Goal: Communication & Community: Connect with others

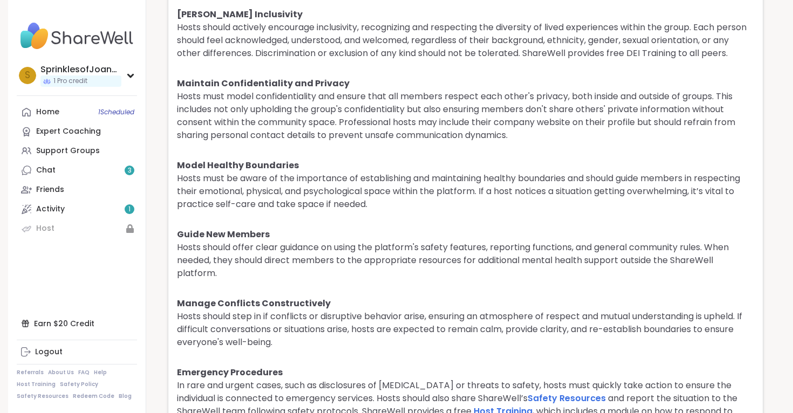
scroll to position [2577, 0]
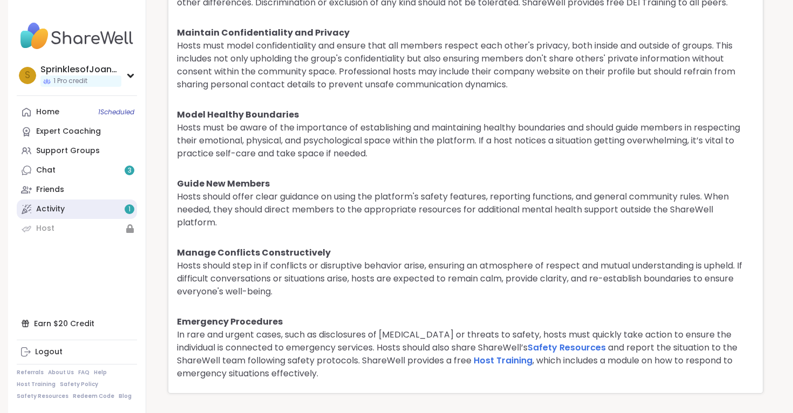
click at [93, 208] on link "Activity 1" at bounding box center [77, 209] width 120 height 19
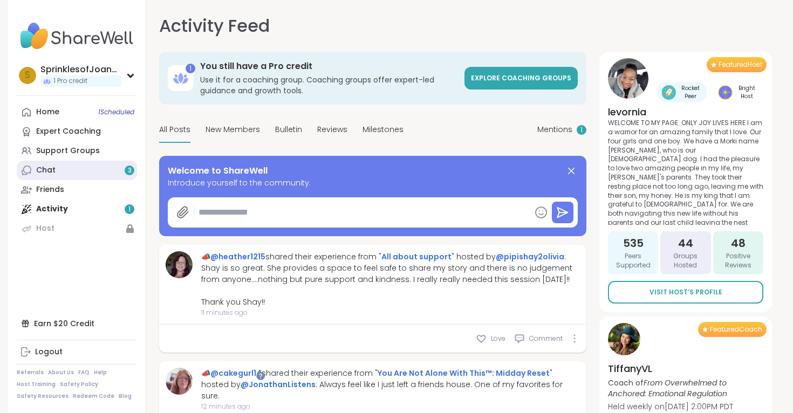
click at [89, 173] on link "Chat 3" at bounding box center [77, 170] width 120 height 19
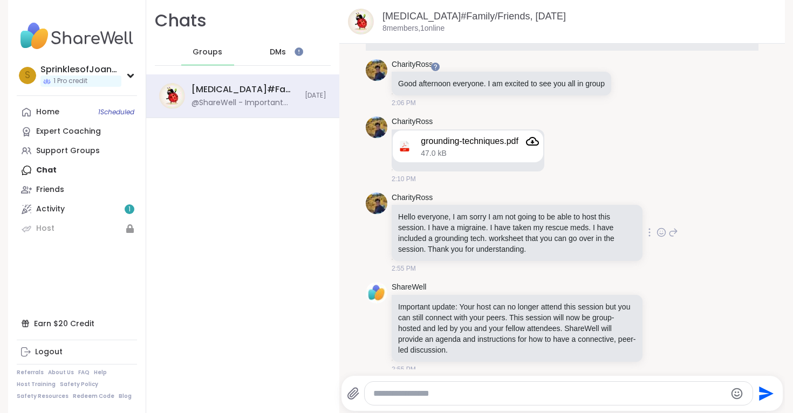
scroll to position [32, 0]
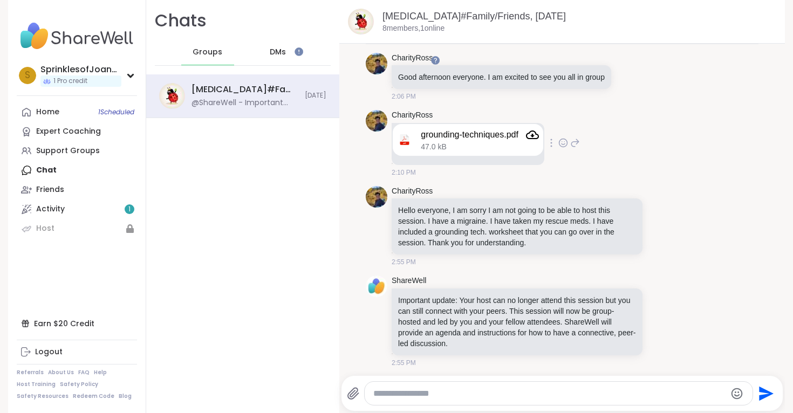
click at [479, 139] on div "grounding-techniques.pdf" at bounding box center [470, 135] width 98 height 11
click at [539, 137] on icon "Attachment" at bounding box center [532, 135] width 13 height 9
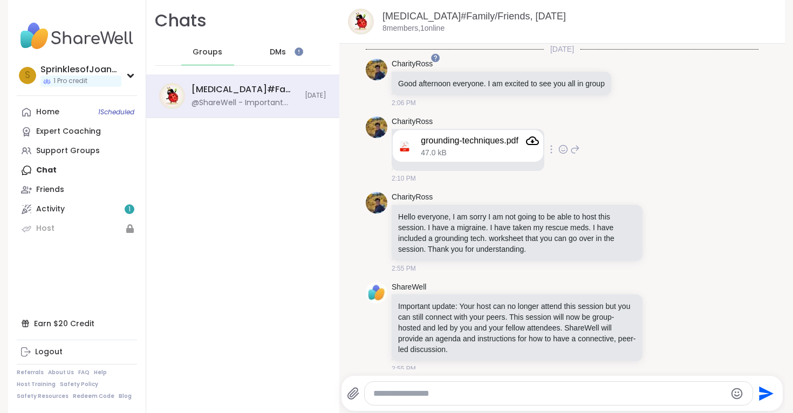
scroll to position [9, 0]
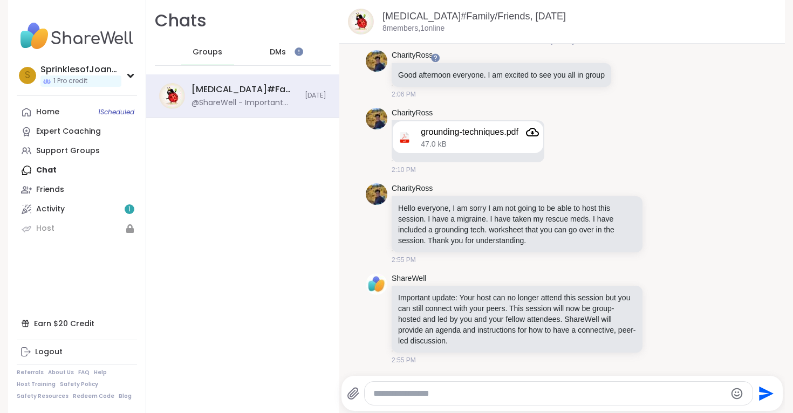
click at [284, 51] on span "DMs" at bounding box center [278, 52] width 16 height 11
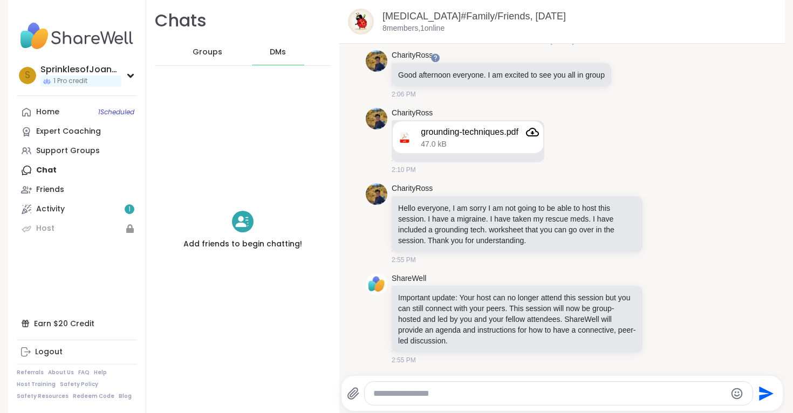
click at [211, 55] on span "Groups" at bounding box center [208, 52] width 30 height 11
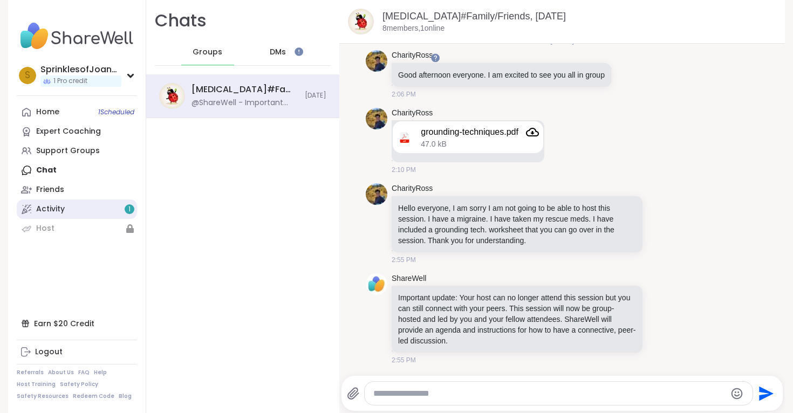
click at [115, 212] on link "Activity 1" at bounding box center [77, 209] width 120 height 19
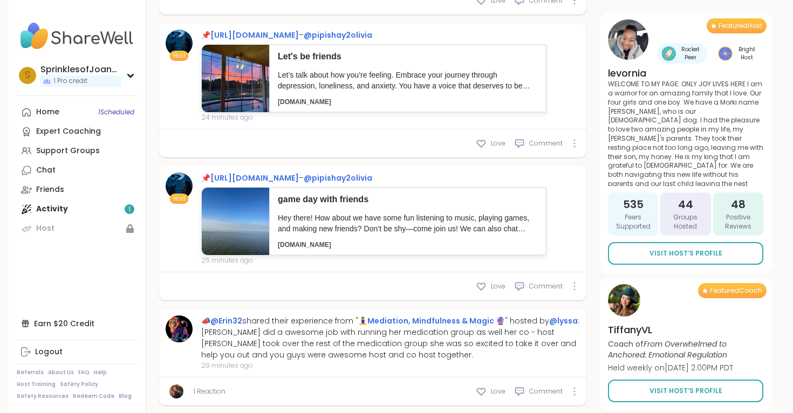
scroll to position [1129, 0]
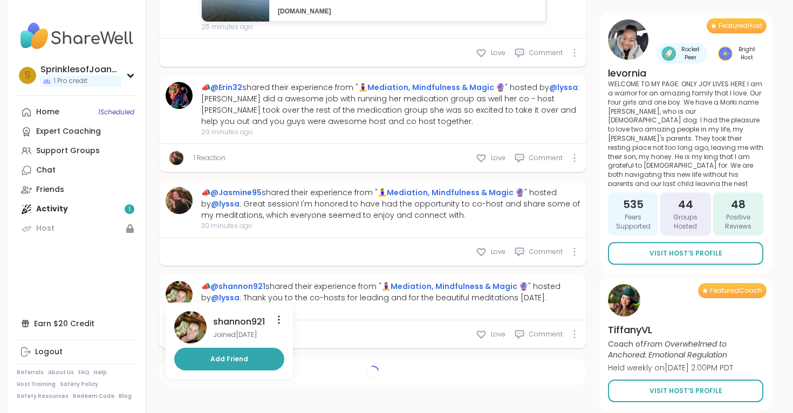
type textarea "*"
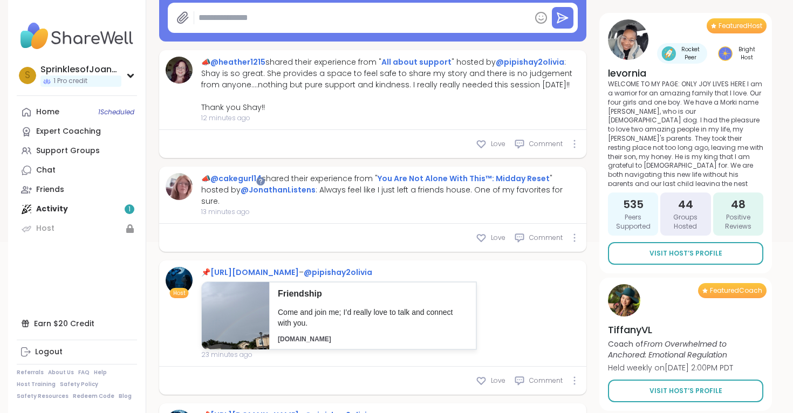
scroll to position [0, 0]
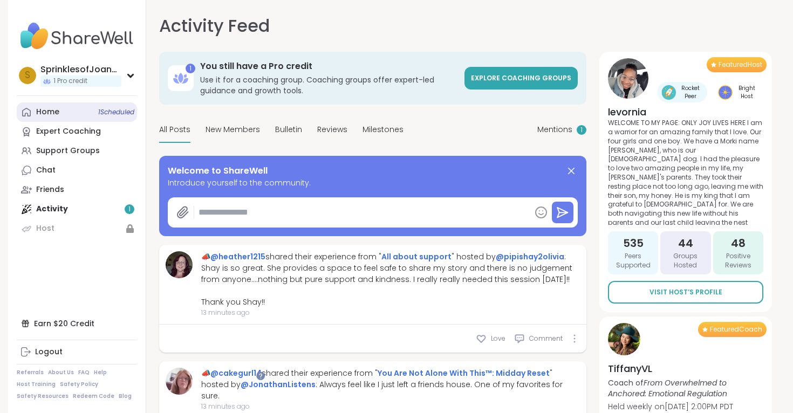
click at [53, 113] on div "Home 1 Scheduled" at bounding box center [47, 112] width 23 height 11
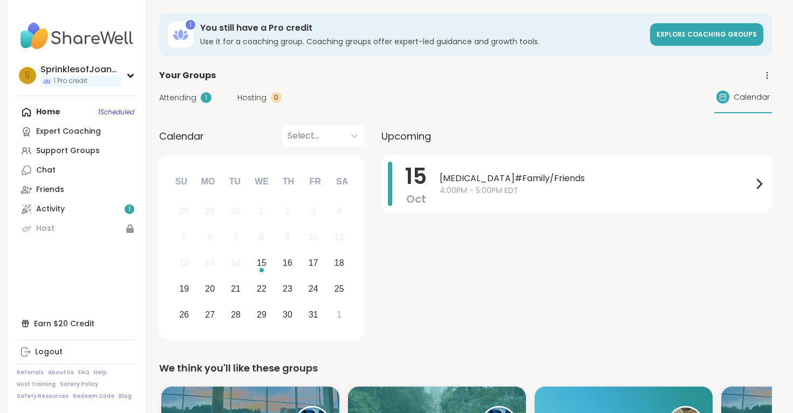
click at [196, 99] on div "Attending 1" at bounding box center [185, 97] width 52 height 11
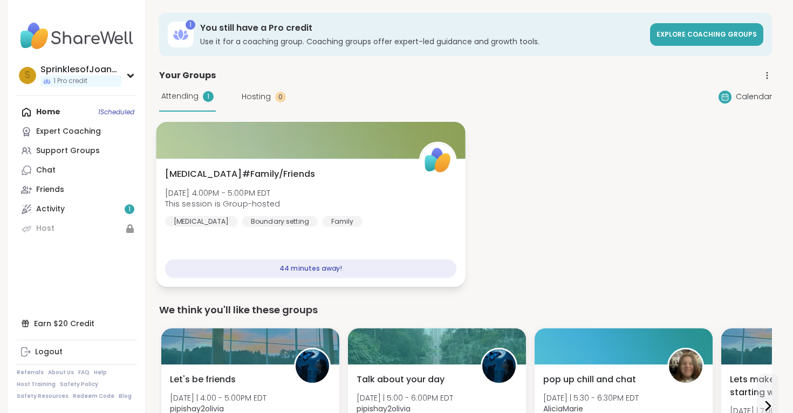
click at [238, 175] on span "Borderline Personality Disorder#Family/Friends" at bounding box center [240, 174] width 150 height 13
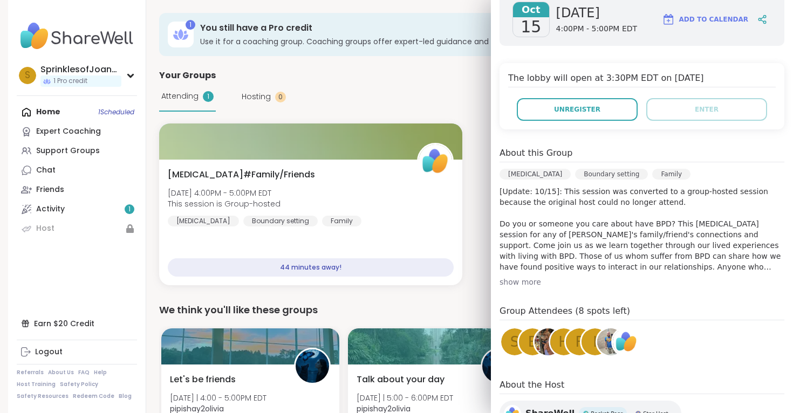
scroll to position [194, 0]
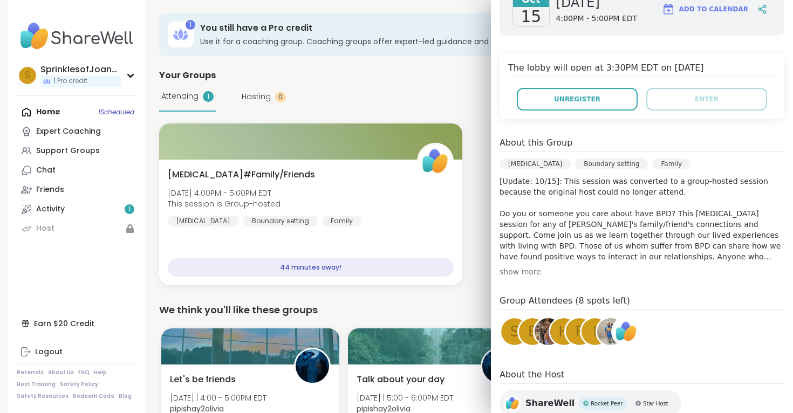
click at [537, 275] on div "show more" at bounding box center [642, 272] width 285 height 11
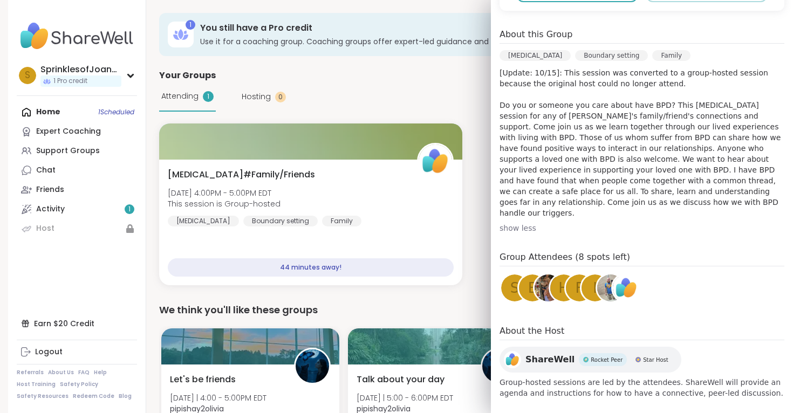
scroll to position [303, 0]
click at [516, 280] on span "S" at bounding box center [515, 287] width 9 height 21
click at [529, 277] on span "e" at bounding box center [532, 287] width 9 height 21
click at [541, 278] on img at bounding box center [548, 287] width 27 height 27
click at [563, 277] on span "h" at bounding box center [564, 287] width 11 height 21
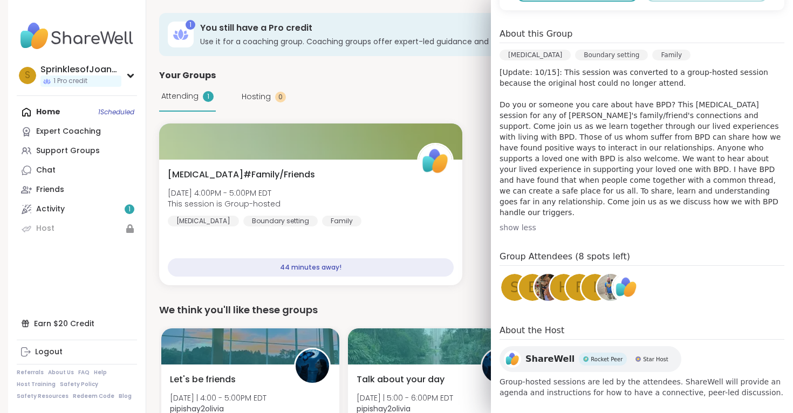
click at [576, 284] on span "f" at bounding box center [580, 287] width 8 height 21
click at [588, 275] on div "i" at bounding box center [595, 287] width 27 height 27
click at [609, 281] on img at bounding box center [610, 287] width 27 height 27
click at [625, 280] on img at bounding box center [626, 287] width 27 height 27
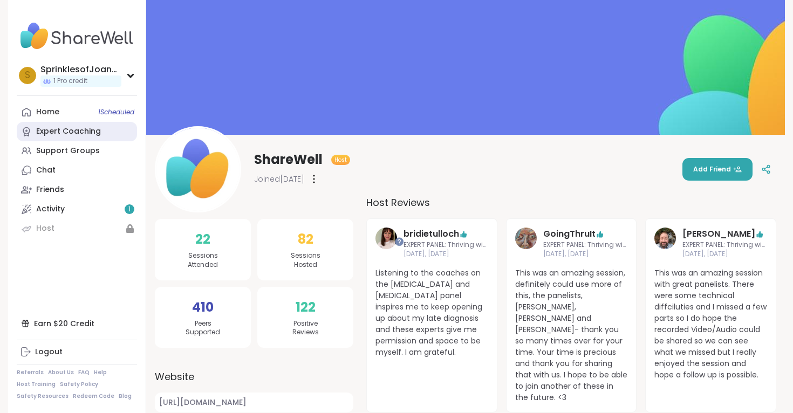
click at [93, 137] on div "Expert Coaching" at bounding box center [68, 131] width 65 height 11
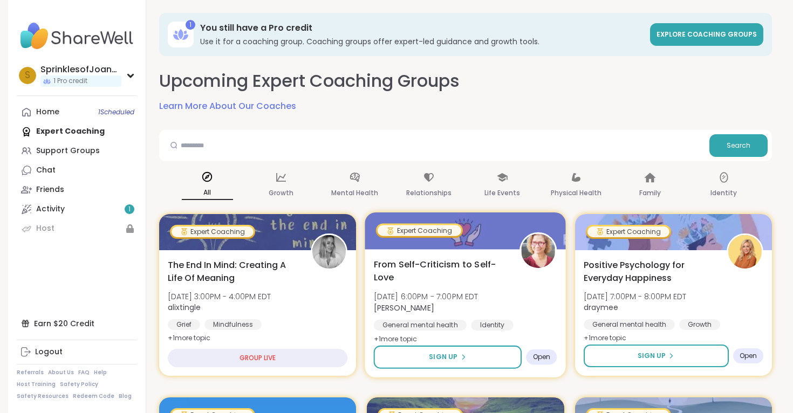
click at [499, 277] on span "From Self-Criticism to Self-Love" at bounding box center [441, 271] width 134 height 26
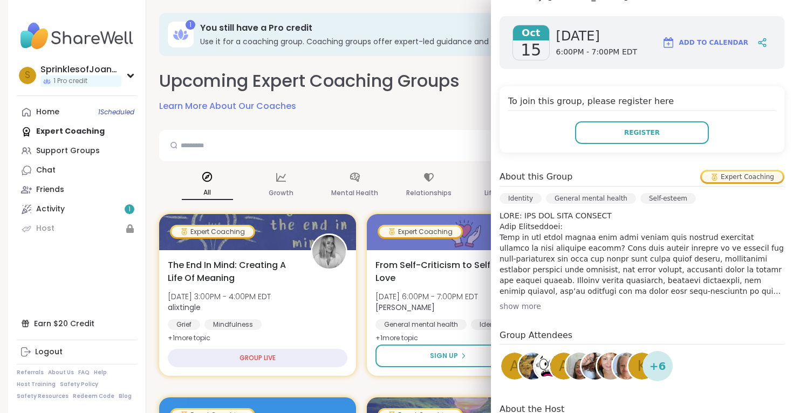
scroll to position [161, 0]
click at [530, 301] on div "show more" at bounding box center [642, 306] width 285 height 11
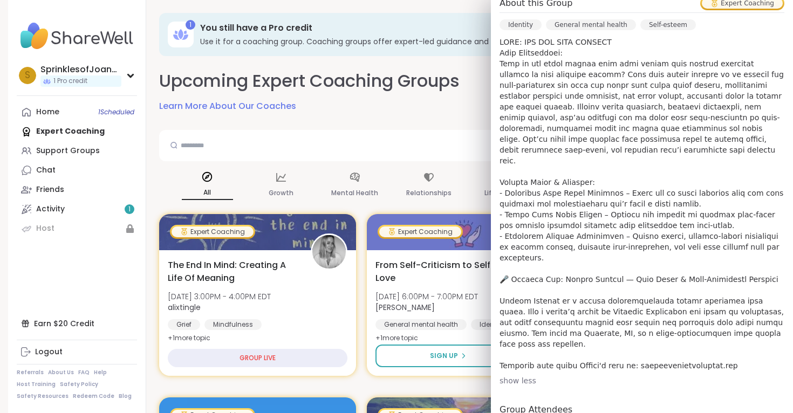
scroll to position [390, 0]
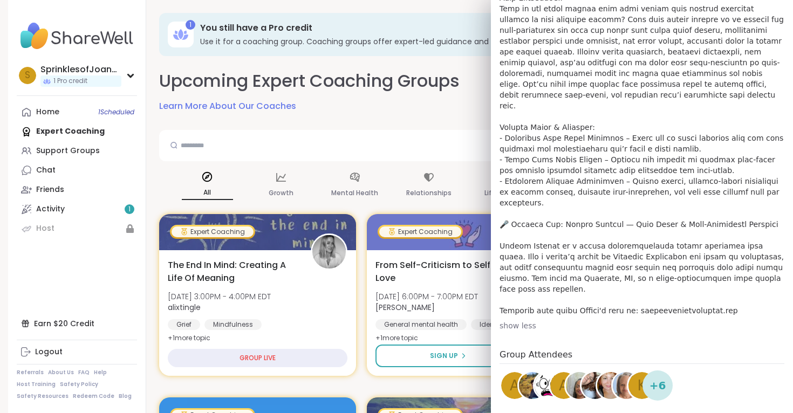
click at [663, 378] on span "+ 6" at bounding box center [658, 386] width 17 height 16
click at [654, 378] on span "+ 6" at bounding box center [658, 386] width 17 height 16
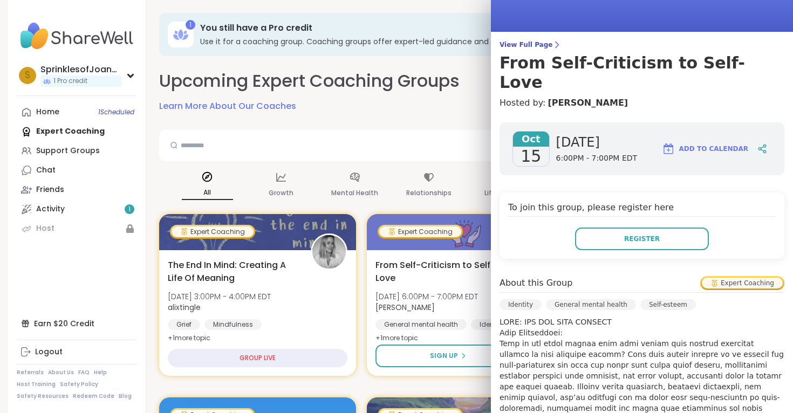
scroll to position [0, 0]
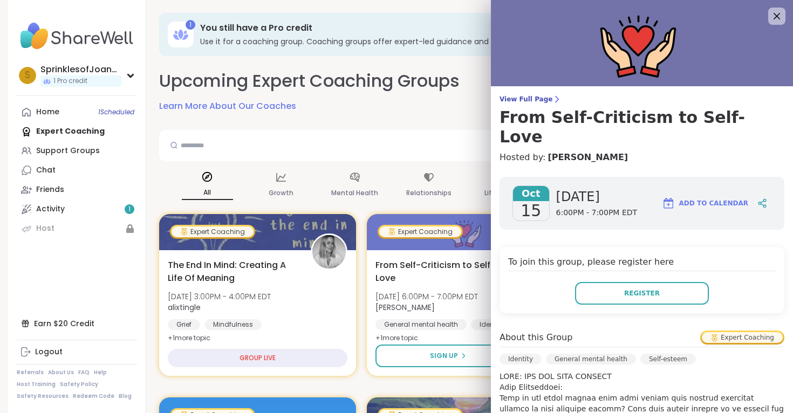
click at [779, 26] on img at bounding box center [642, 43] width 302 height 86
click at [780, 18] on icon at bounding box center [776, 15] width 13 height 13
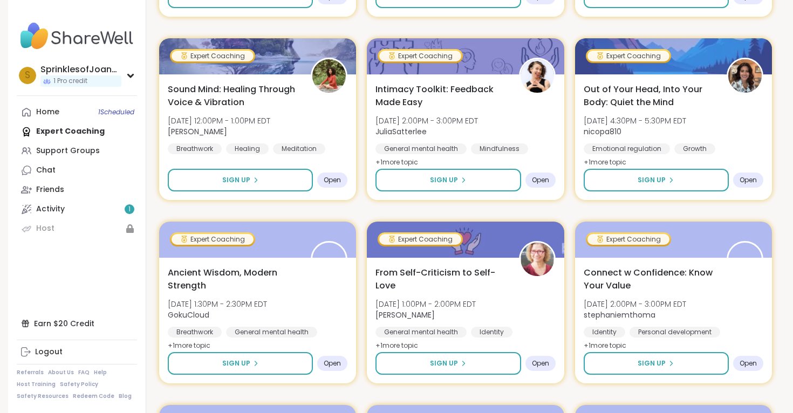
scroll to position [735, 0]
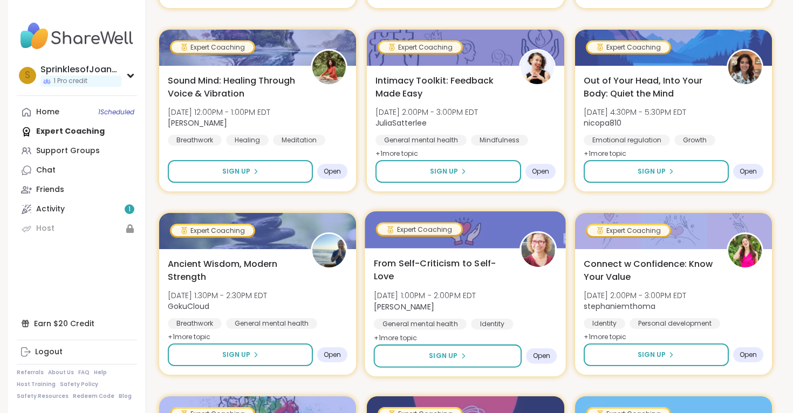
click at [469, 261] on span "From Self-Criticism to Self-Love" at bounding box center [441, 270] width 134 height 26
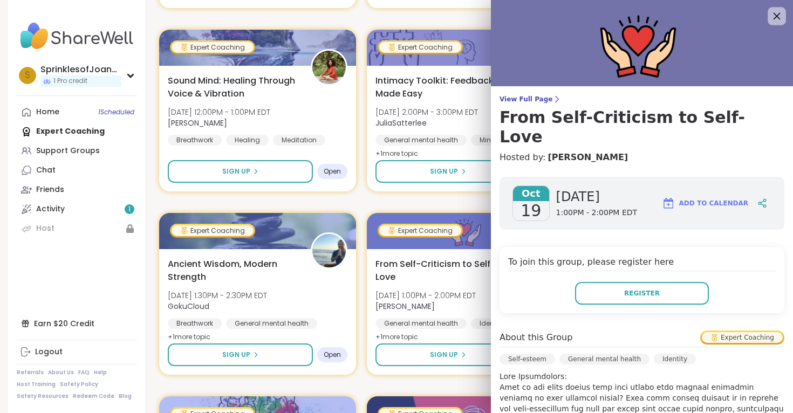
click at [779, 19] on icon at bounding box center [776, 15] width 13 height 13
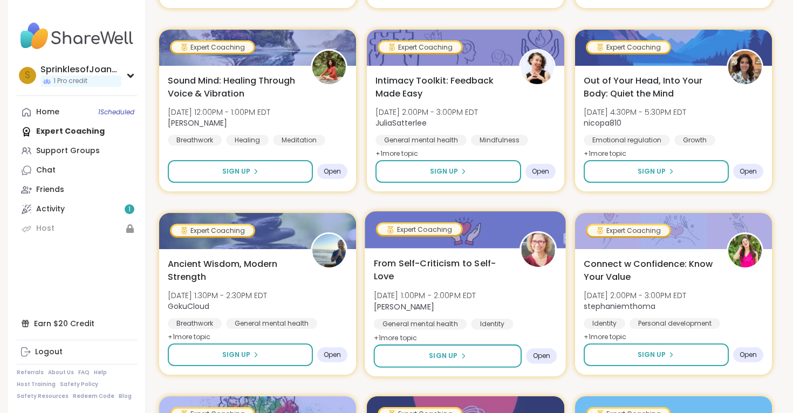
click at [518, 274] on div "From Self-Criticism to Self-Love Sun, Oct 19 | 1:00PM - 2:00PM EDT Fausta Gener…" at bounding box center [465, 301] width 183 height 88
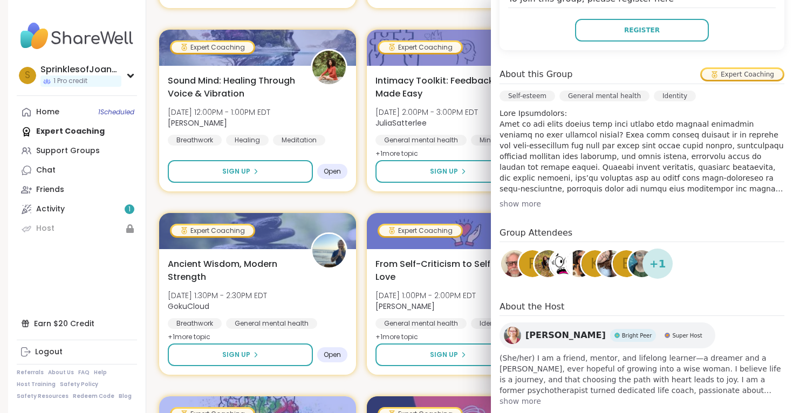
scroll to position [0, 0]
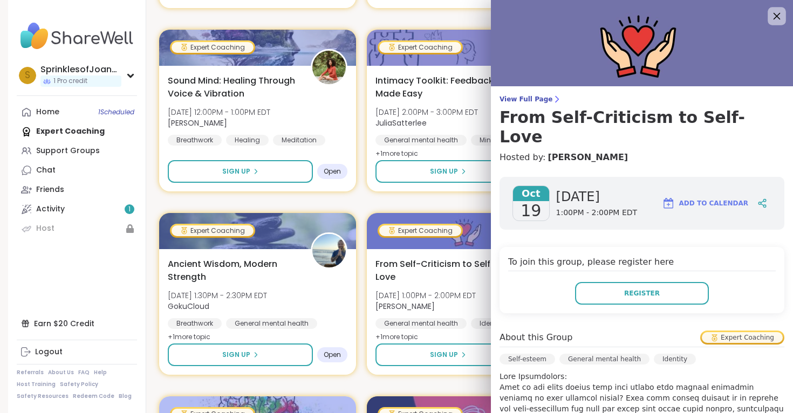
click at [783, 10] on icon at bounding box center [776, 15] width 13 height 13
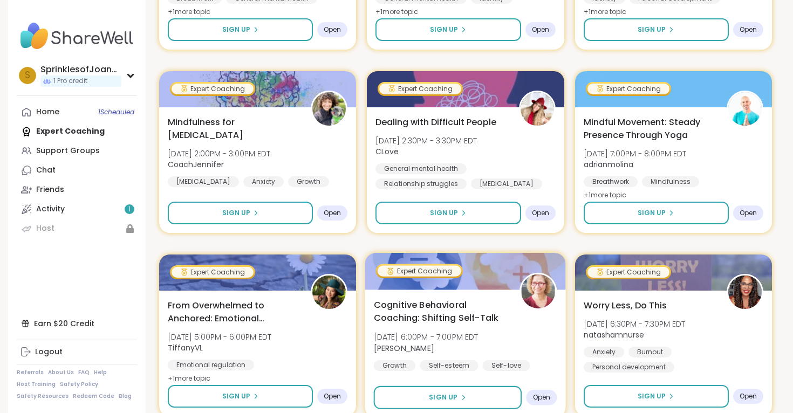
scroll to position [1084, 0]
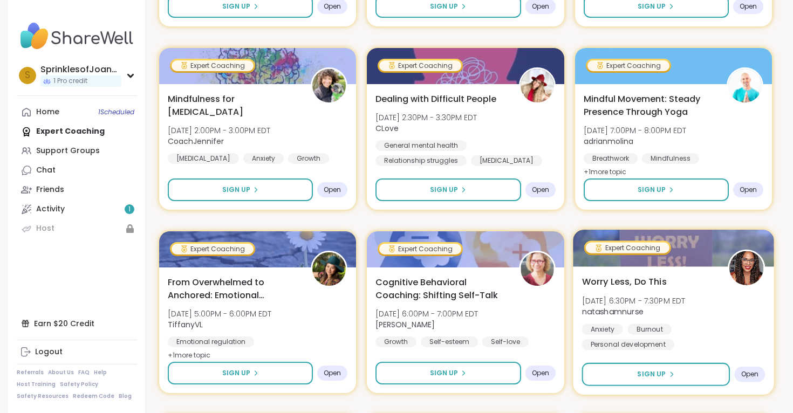
click at [629, 300] on span "Tue, Oct 21 | 6:30PM - 7:30PM EDT" at bounding box center [634, 300] width 104 height 11
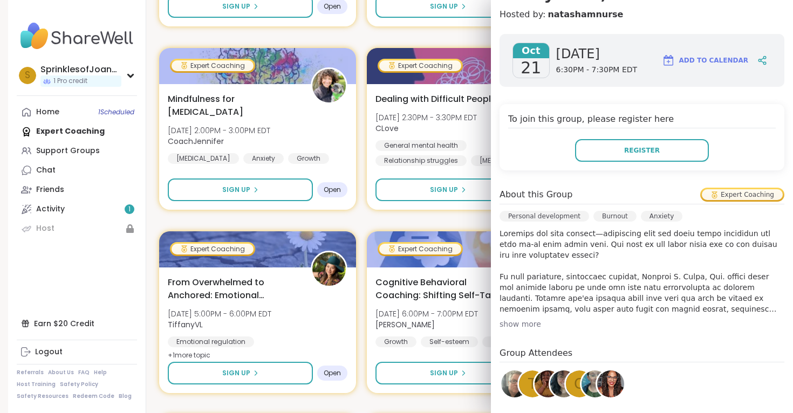
scroll to position [0, 0]
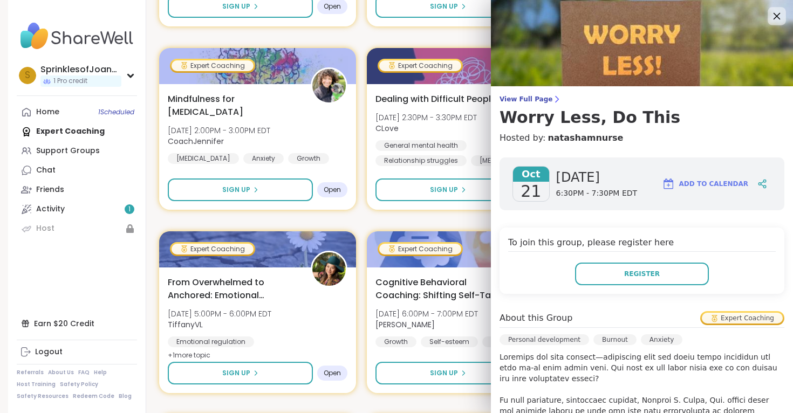
click at [784, 9] on div at bounding box center [777, 16] width 18 height 18
click at [781, 11] on icon at bounding box center [776, 15] width 13 height 13
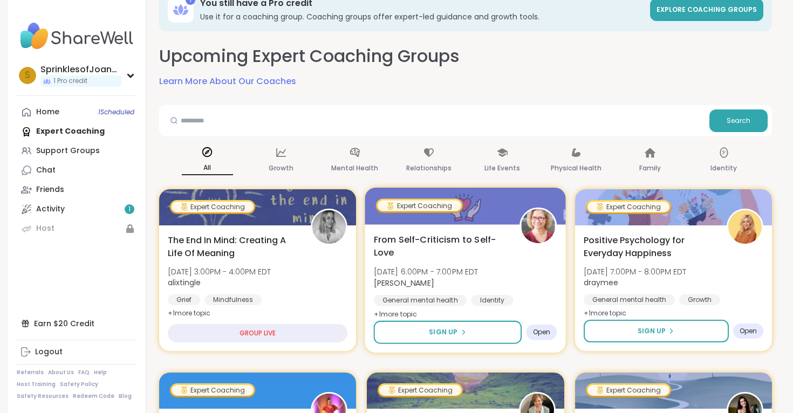
scroll to position [27, 0]
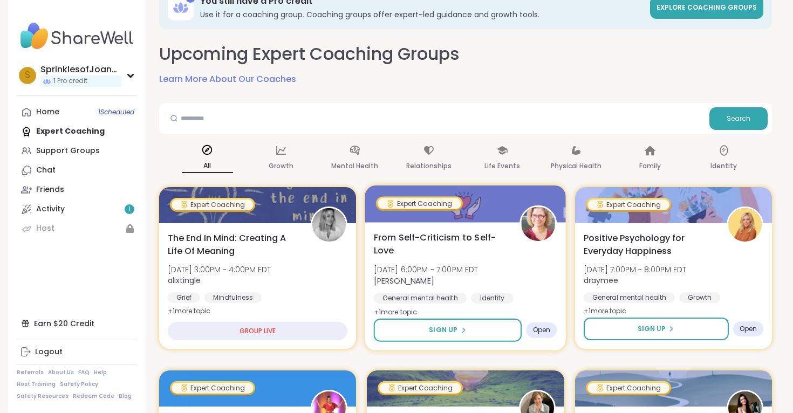
click at [469, 248] on span "From Self-Criticism to Self-Love" at bounding box center [441, 244] width 134 height 26
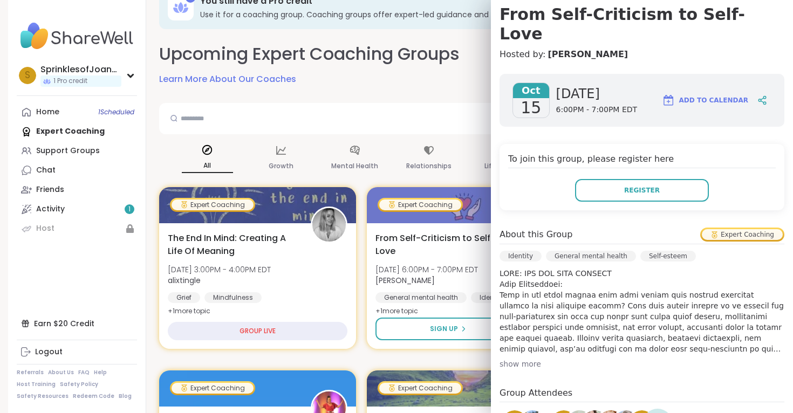
scroll to position [104, 0]
click at [524, 358] on div "show more" at bounding box center [642, 363] width 285 height 11
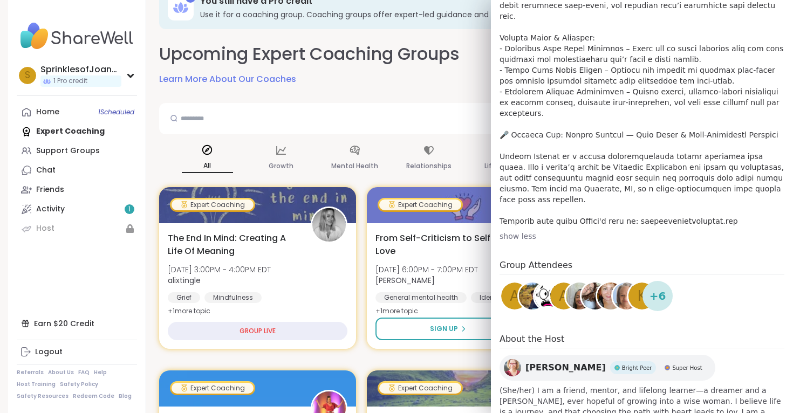
scroll to position [475, 0]
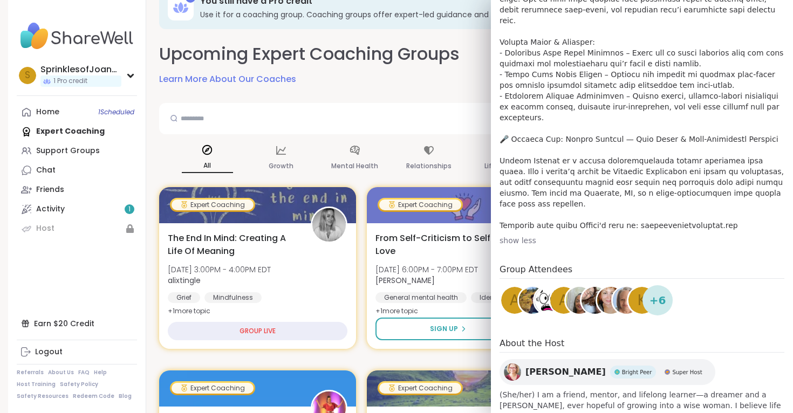
click at [523, 287] on img at bounding box center [532, 300] width 27 height 27
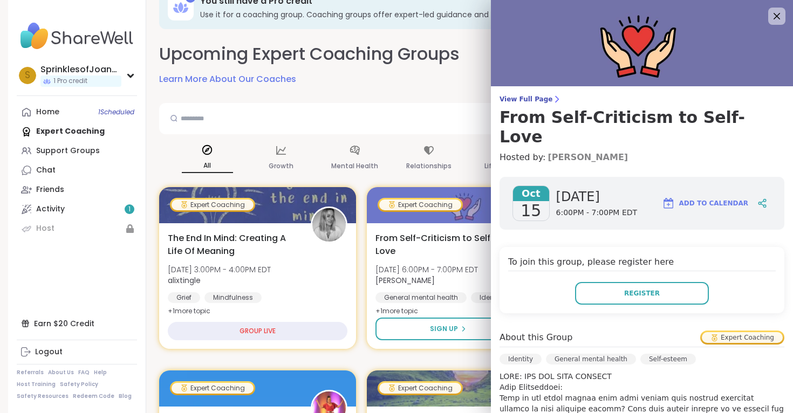
click at [560, 151] on link "[PERSON_NAME]" at bounding box center [588, 157] width 80 height 13
click at [780, 12] on icon at bounding box center [776, 15] width 13 height 13
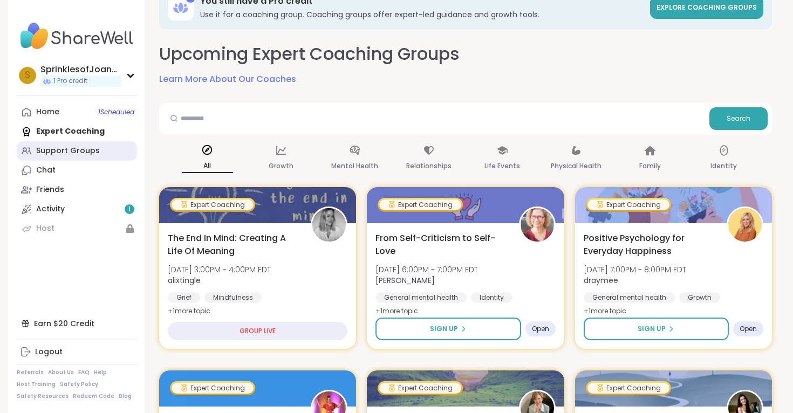
click at [110, 147] on link "Support Groups" at bounding box center [77, 150] width 120 height 19
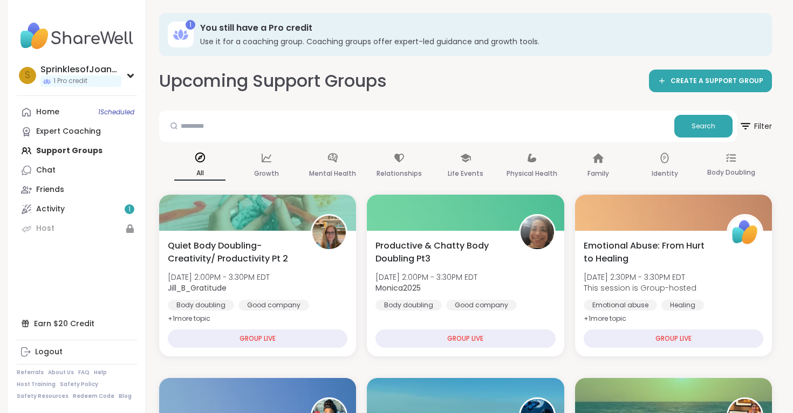
click at [176, 38] on icon at bounding box center [176, 37] width 6 height 5
click at [185, 33] on icon at bounding box center [185, 33] width 3 height 4
click at [122, 214] on link "Activity 1" at bounding box center [77, 209] width 120 height 19
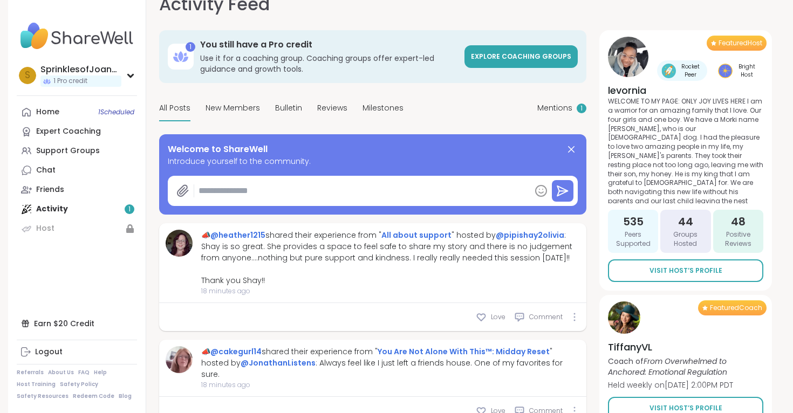
scroll to position [23, 0]
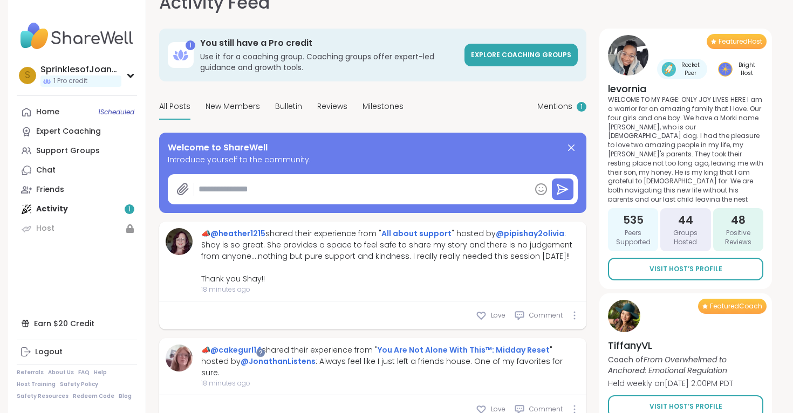
click at [83, 209] on div "Home 1 Scheduled Expert Coaching Support Groups Chat Friends Activity 1 Host" at bounding box center [77, 171] width 120 height 136
click at [86, 113] on link "Home 1 Scheduled" at bounding box center [77, 112] width 120 height 19
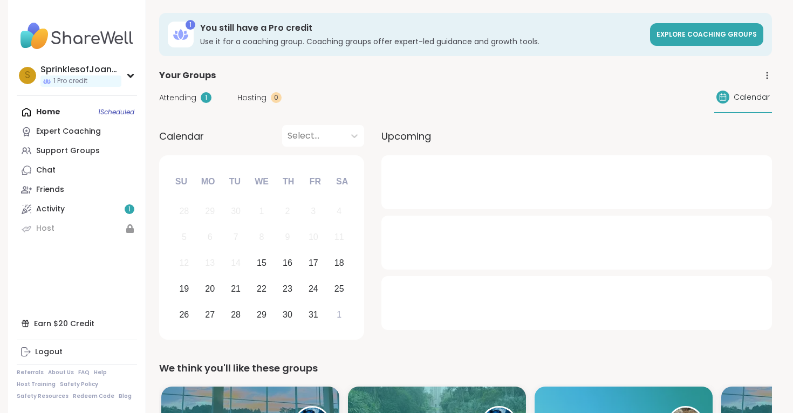
click at [179, 101] on span "Attending" at bounding box center [177, 97] width 37 height 11
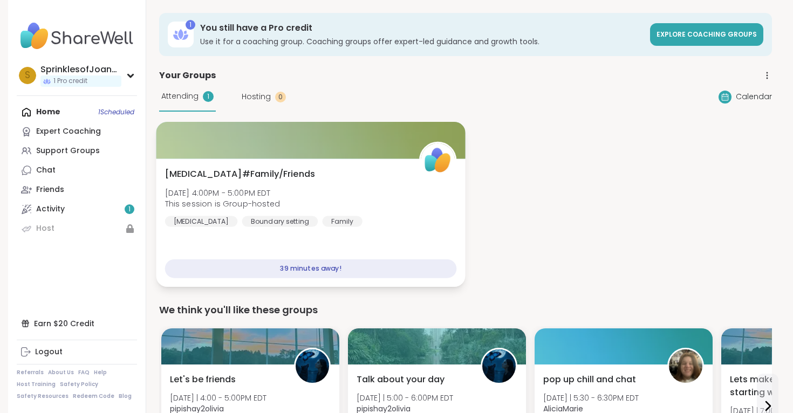
click at [248, 165] on div "Borderline Personality Disorder#Family/Friends Wed, Oct 15 | 4:00PM - 5:00PM ED…" at bounding box center [310, 223] width 309 height 128
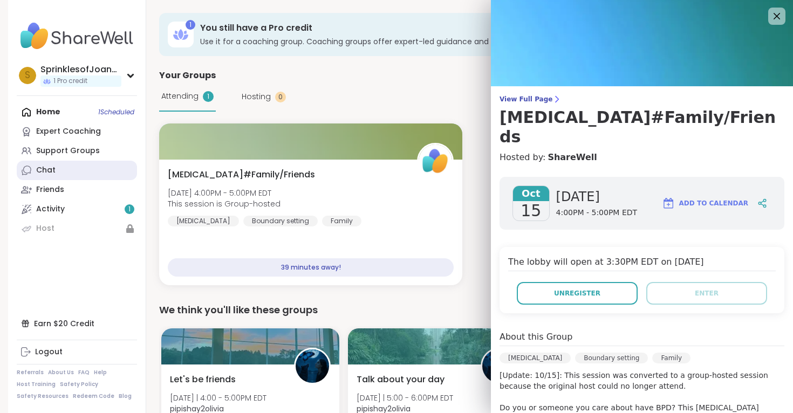
click at [80, 179] on link "Chat" at bounding box center [77, 170] width 120 height 19
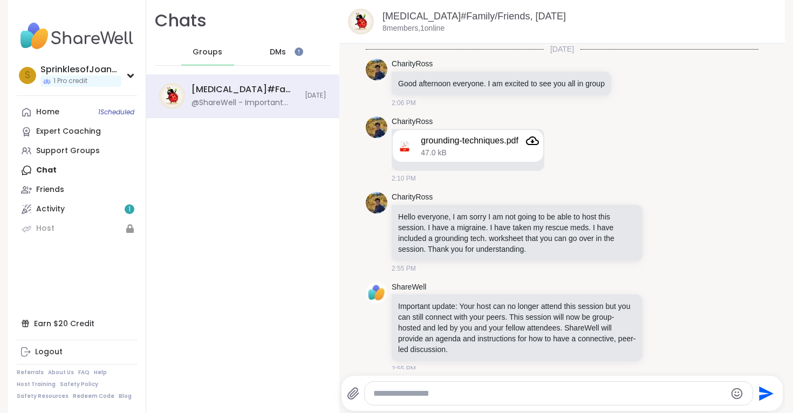
click at [307, 159] on div "Chats Groups DMs Borderline Personality Disorder#Family/Friends, Oct 15 @ShareW…" at bounding box center [242, 206] width 193 height 413
click at [297, 58] on div "DMs" at bounding box center [278, 52] width 53 height 26
